Goal: Transaction & Acquisition: Obtain resource

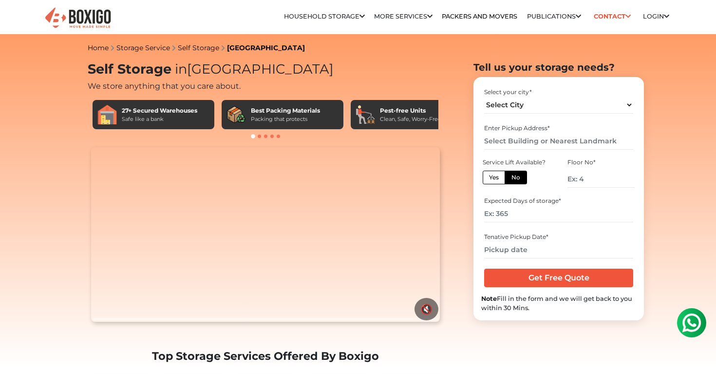
click at [588, 93] on div "Select your city *" at bounding box center [558, 92] width 149 height 9
click at [552, 113] on div "Select your city * Select City Bangalore Bengaluru Bhopal Bhubaneswar Chennai C…" at bounding box center [558, 101] width 155 height 32
select select "[GEOGRAPHIC_DATA]"
click at [537, 140] on input "text" at bounding box center [558, 140] width 149 height 17
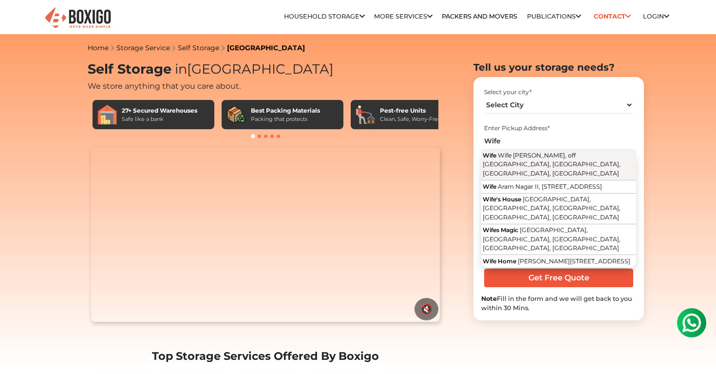
click at [537, 155] on span "Wife Lane, off Yari Road, Jeet Nagar, Versova, Andheri West, Mumbai, Maharashtra" at bounding box center [552, 163] width 138 height 25
type input "Wife, Wife Lane, off Yari Road, Jeet Nagar, Versova, Andheri West, Mumbai, Maha…"
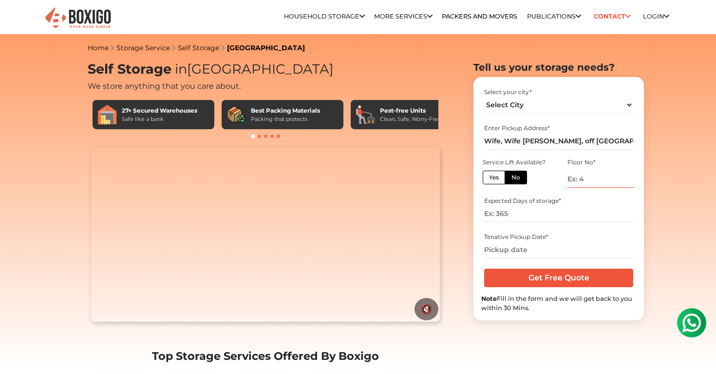
click at [622, 172] on input "number" at bounding box center [600, 178] width 67 height 17
type input "9"
type input "0"
type input "200"
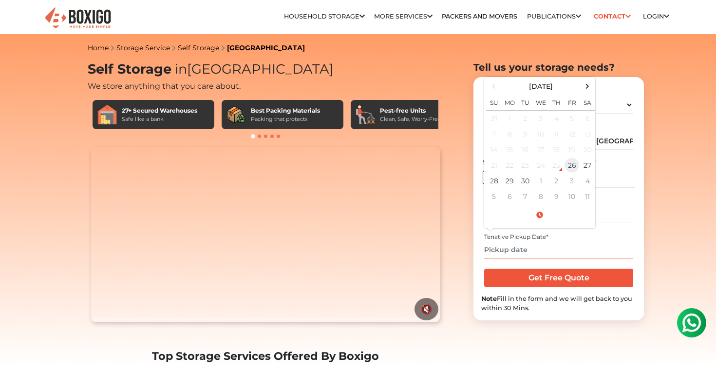
click at [577, 165] on td "26" at bounding box center [572, 165] width 16 height 16
type input "09/26/2025 2:14 PM"
click at [570, 278] on input "Get Free Quote" at bounding box center [558, 277] width 149 height 19
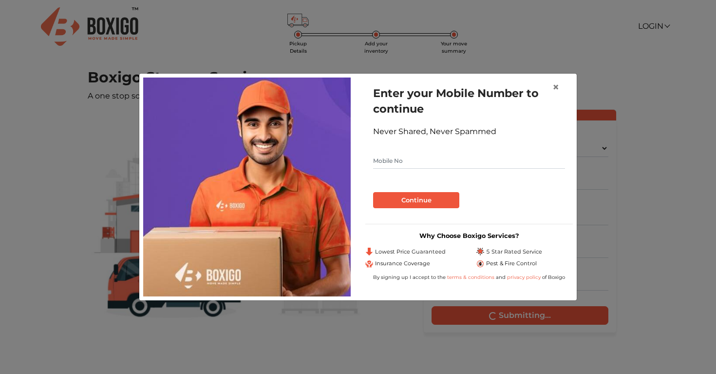
click at [436, 158] on input "text" at bounding box center [469, 161] width 192 height 16
type input "9833939903"
click at [392, 206] on button "Continue" at bounding box center [416, 200] width 86 height 17
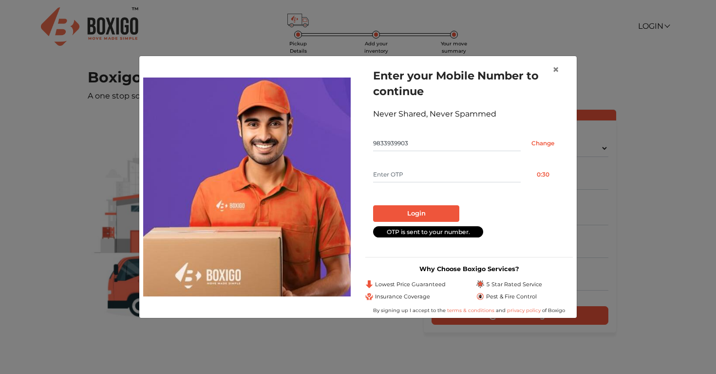
click at [446, 184] on form "Enter your Mobile Number to continue Never Shared, Never Spammed 9833939903 Cha…" at bounding box center [469, 152] width 192 height 169
click at [446, 174] on input "text" at bounding box center [447, 175] width 148 height 16
type input "8789"
click at [416, 213] on button "Login" at bounding box center [416, 213] width 86 height 17
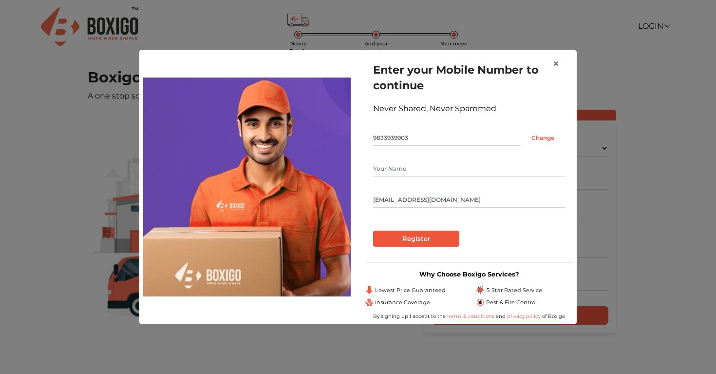
type input "[EMAIL_ADDRESS][DOMAIN_NAME]"
click at [416, 239] on input "Register" at bounding box center [416, 238] width 86 height 17
type input "Neha"
click at [419, 234] on input "Register" at bounding box center [416, 238] width 86 height 17
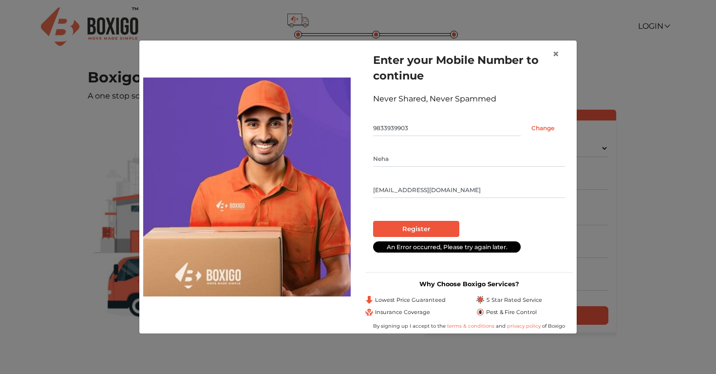
click at [426, 228] on input "Register" at bounding box center [416, 229] width 86 height 17
click at [558, 47] on button "×" at bounding box center [556, 53] width 22 height 27
